Goal: Find specific page/section: Find specific page/section

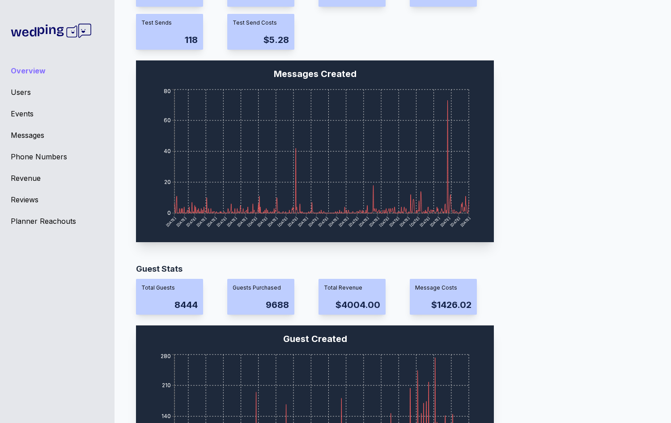
scroll to position [737, 0]
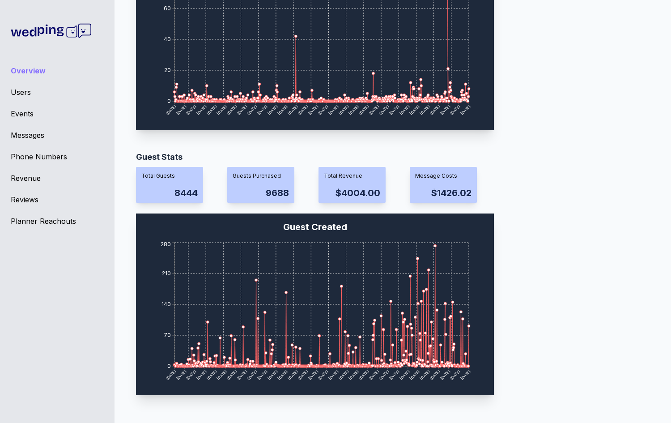
click at [34, 92] on div "Users" at bounding box center [57, 92] width 93 height 11
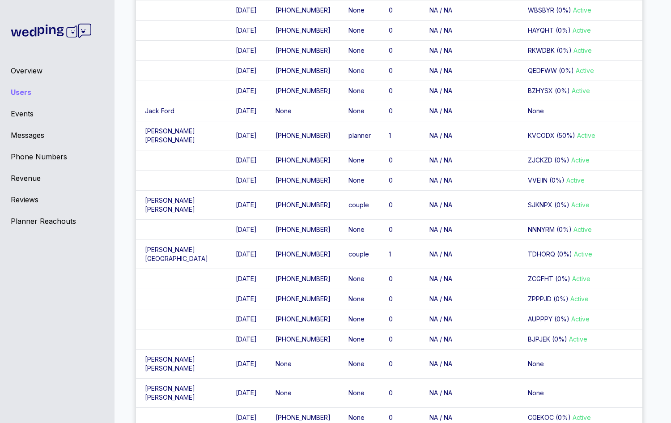
scroll to position [704, 0]
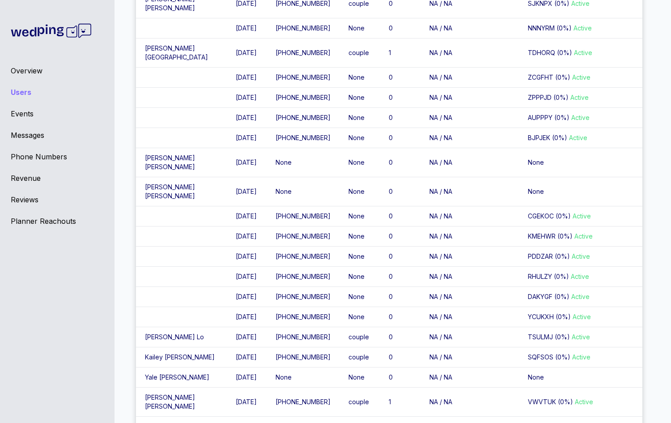
click at [23, 108] on div "Overview Users Events Messages Phone Numbers Revenue Reviews Planner Reachouts" at bounding box center [57, 211] width 115 height 423
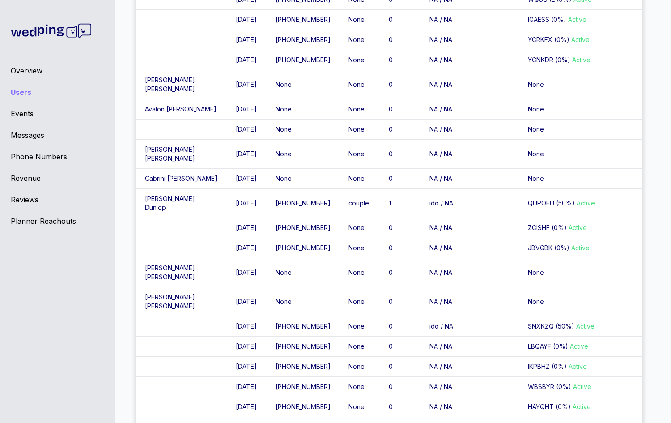
scroll to position [0, 0]
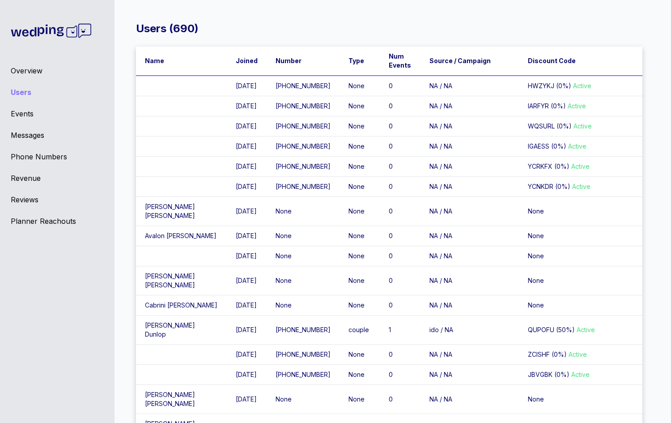
click at [26, 71] on div "Overview" at bounding box center [57, 70] width 93 height 11
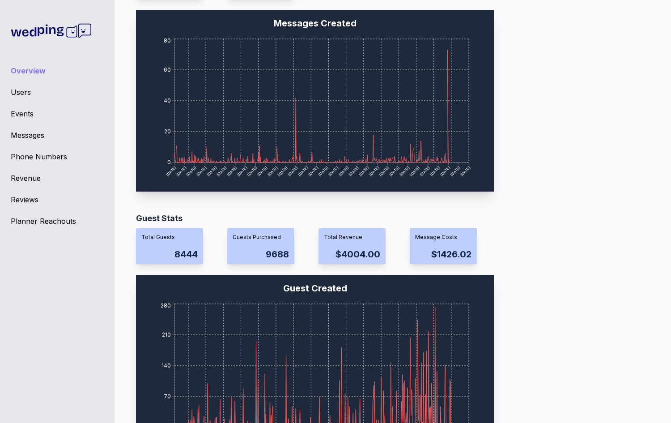
scroll to position [737, 0]
